Goal: Task Accomplishment & Management: Use online tool/utility

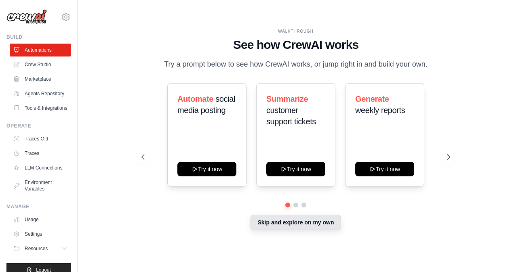
click at [299, 222] on button "Skip and explore on my own" at bounding box center [296, 222] width 90 height 15
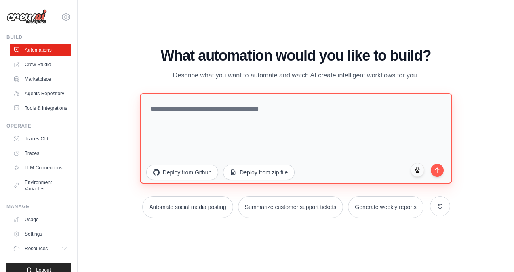
click at [187, 123] on textarea at bounding box center [296, 138] width 312 height 91
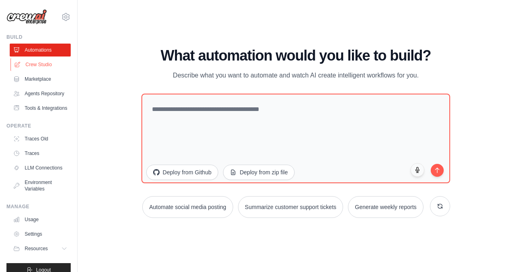
click at [38, 69] on link "Crew Studio" at bounding box center [41, 64] width 61 height 13
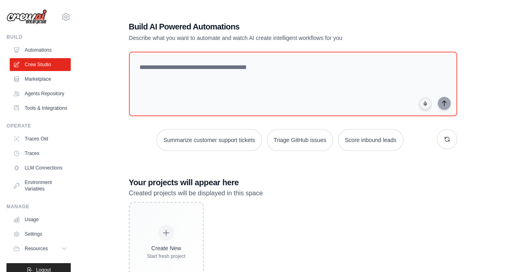
click at [38, 54] on link "Automations" at bounding box center [40, 50] width 61 height 13
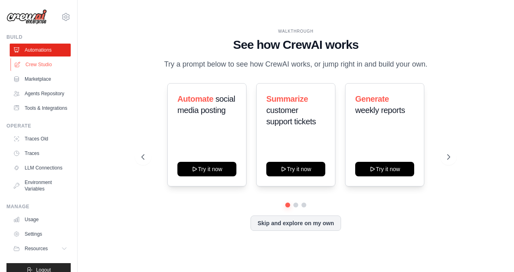
click at [32, 69] on link "Crew Studio" at bounding box center [41, 64] width 61 height 13
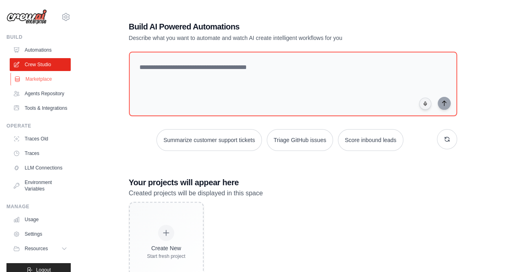
click at [40, 75] on link "Marketplace" at bounding box center [41, 79] width 61 height 13
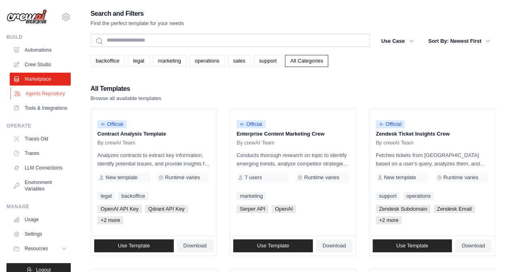
click at [39, 92] on link "Agents Repository" at bounding box center [41, 93] width 61 height 13
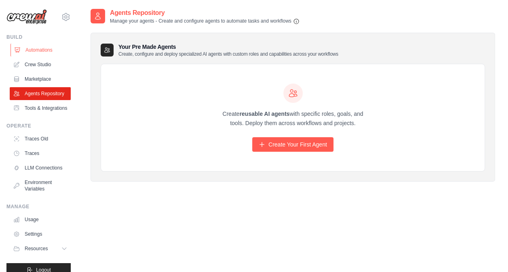
click at [38, 50] on link "Automations" at bounding box center [41, 50] width 61 height 13
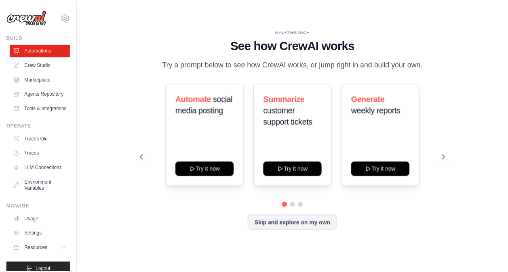
scroll to position [30, 0]
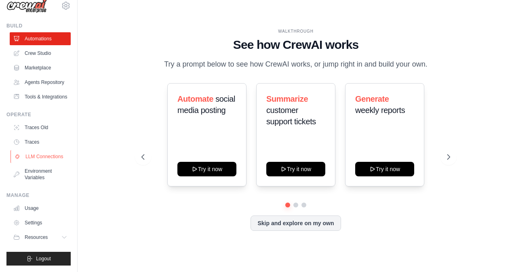
click at [23, 157] on link "LLM Connections" at bounding box center [41, 156] width 61 height 13
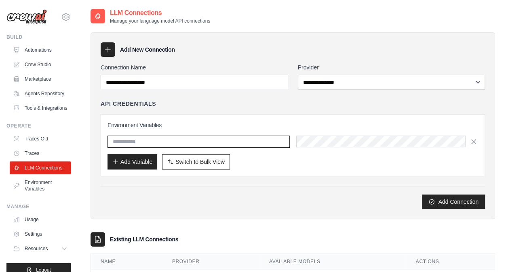
click at [221, 138] on input "text" at bounding box center [199, 142] width 182 height 12
click at [286, 172] on div "Environment Variables Add Variable Switch to Bulk View Switch to Table View" at bounding box center [293, 145] width 384 height 62
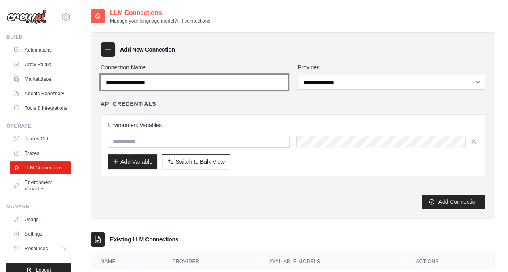
click at [163, 76] on input "Connection Name" at bounding box center [195, 82] width 188 height 15
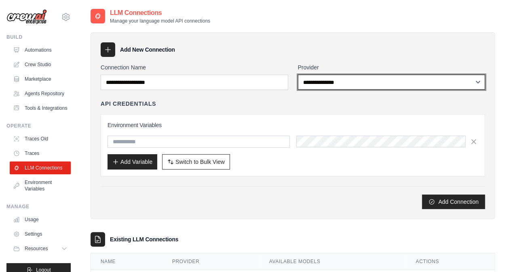
click at [306, 85] on select "**********" at bounding box center [392, 82] width 188 height 15
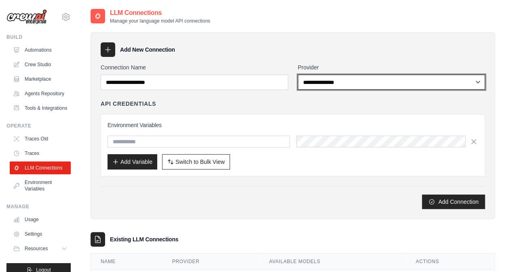
click at [306, 84] on select "**********" at bounding box center [392, 82] width 188 height 15
click at [306, 85] on select "**********" at bounding box center [392, 82] width 188 height 15
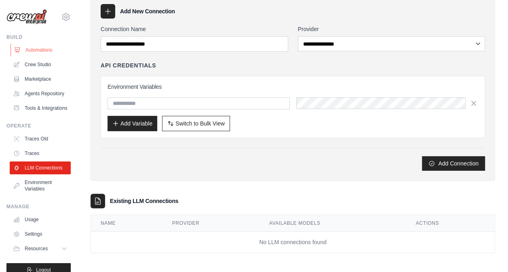
click at [35, 47] on link "Automations" at bounding box center [41, 50] width 61 height 13
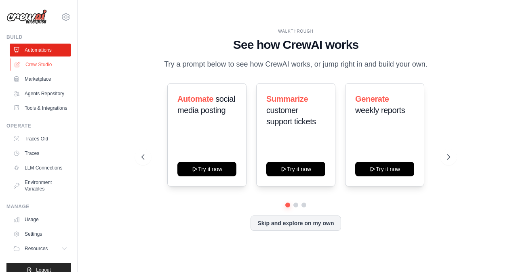
click at [36, 65] on link "Crew Studio" at bounding box center [41, 64] width 61 height 13
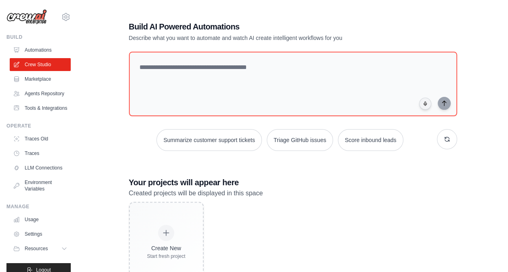
click at [40, 83] on link "Marketplace" at bounding box center [40, 79] width 61 height 13
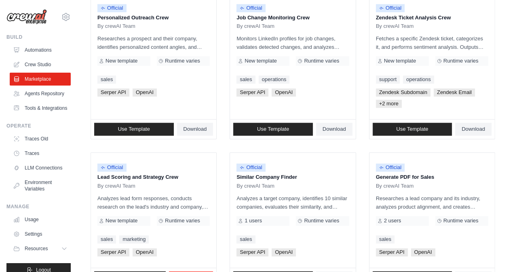
scroll to position [497, 0]
